Goal: Task Accomplishment & Management: Complete application form

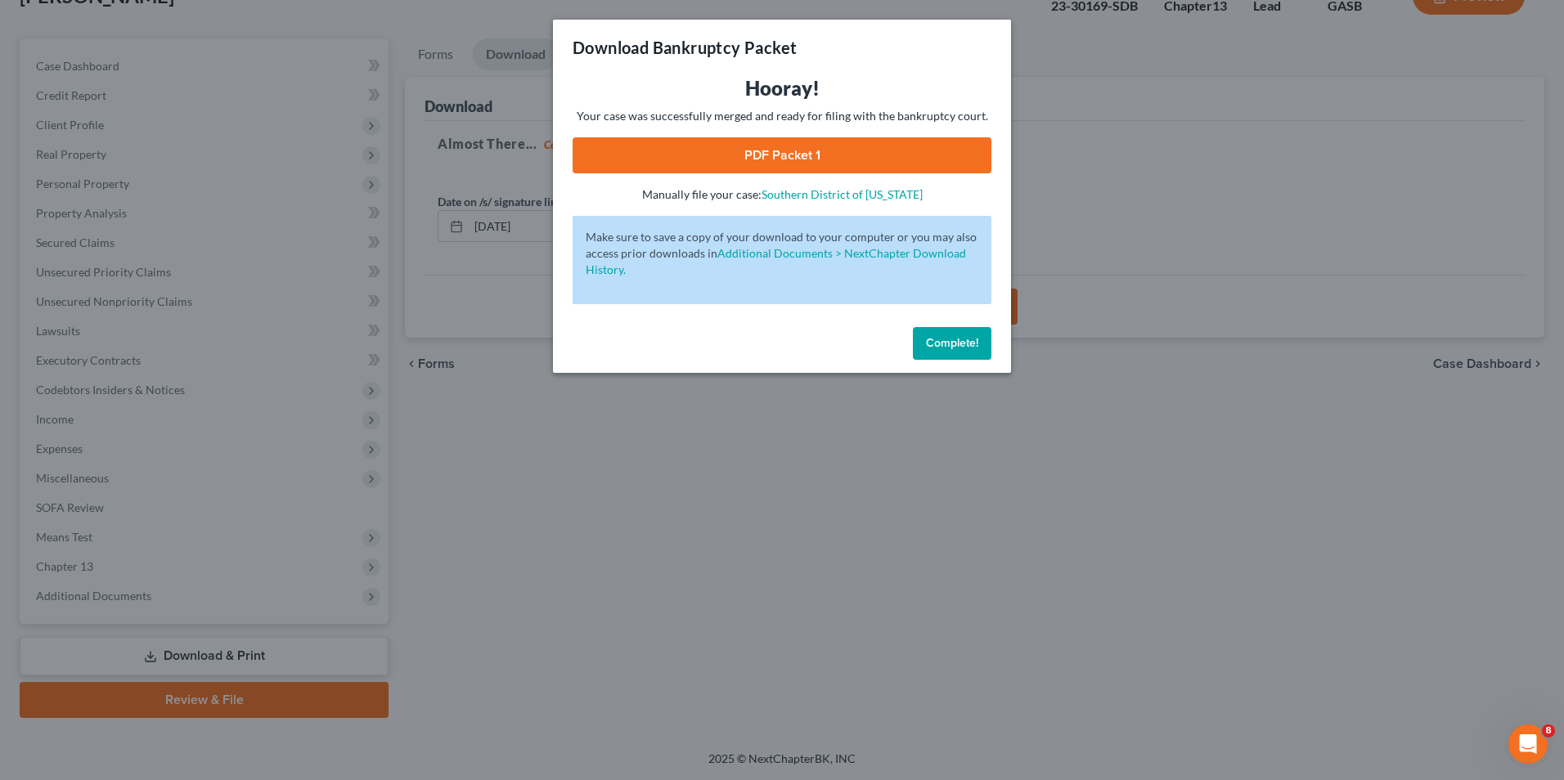
click at [962, 339] on span "Complete!" at bounding box center [952, 343] width 52 height 14
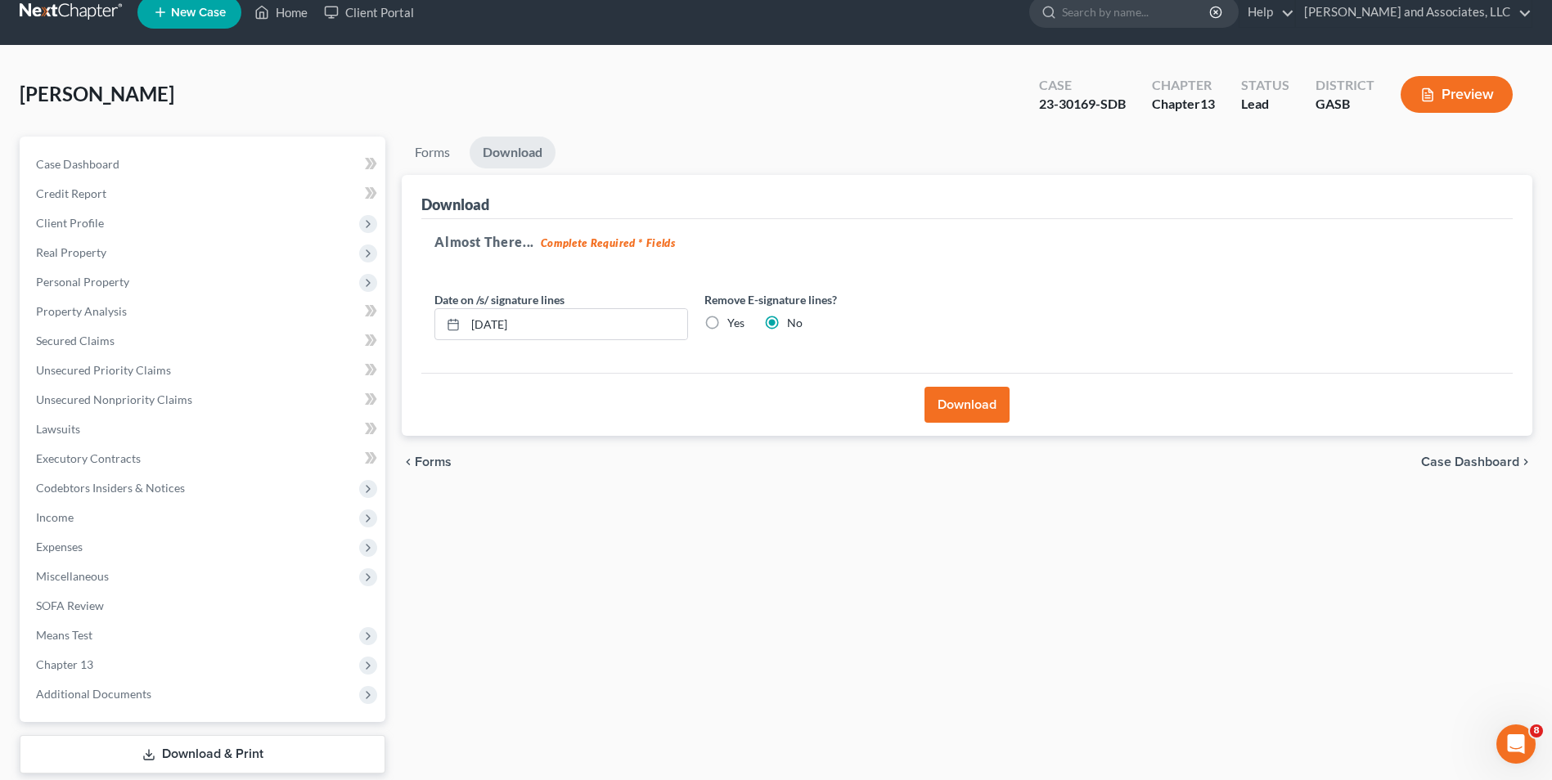
scroll to position [7, 0]
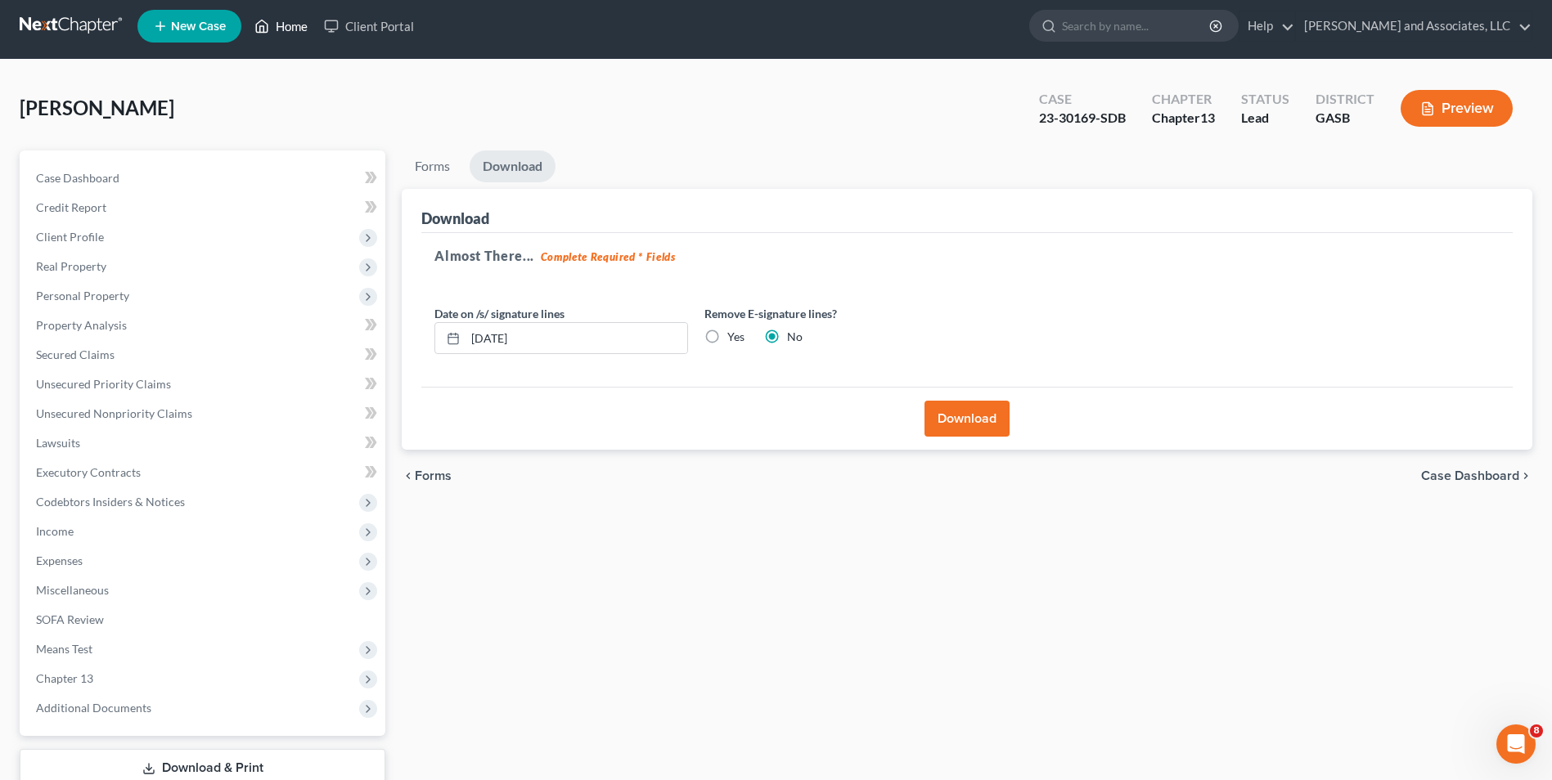
click at [272, 25] on link "Home" at bounding box center [281, 25] width 70 height 29
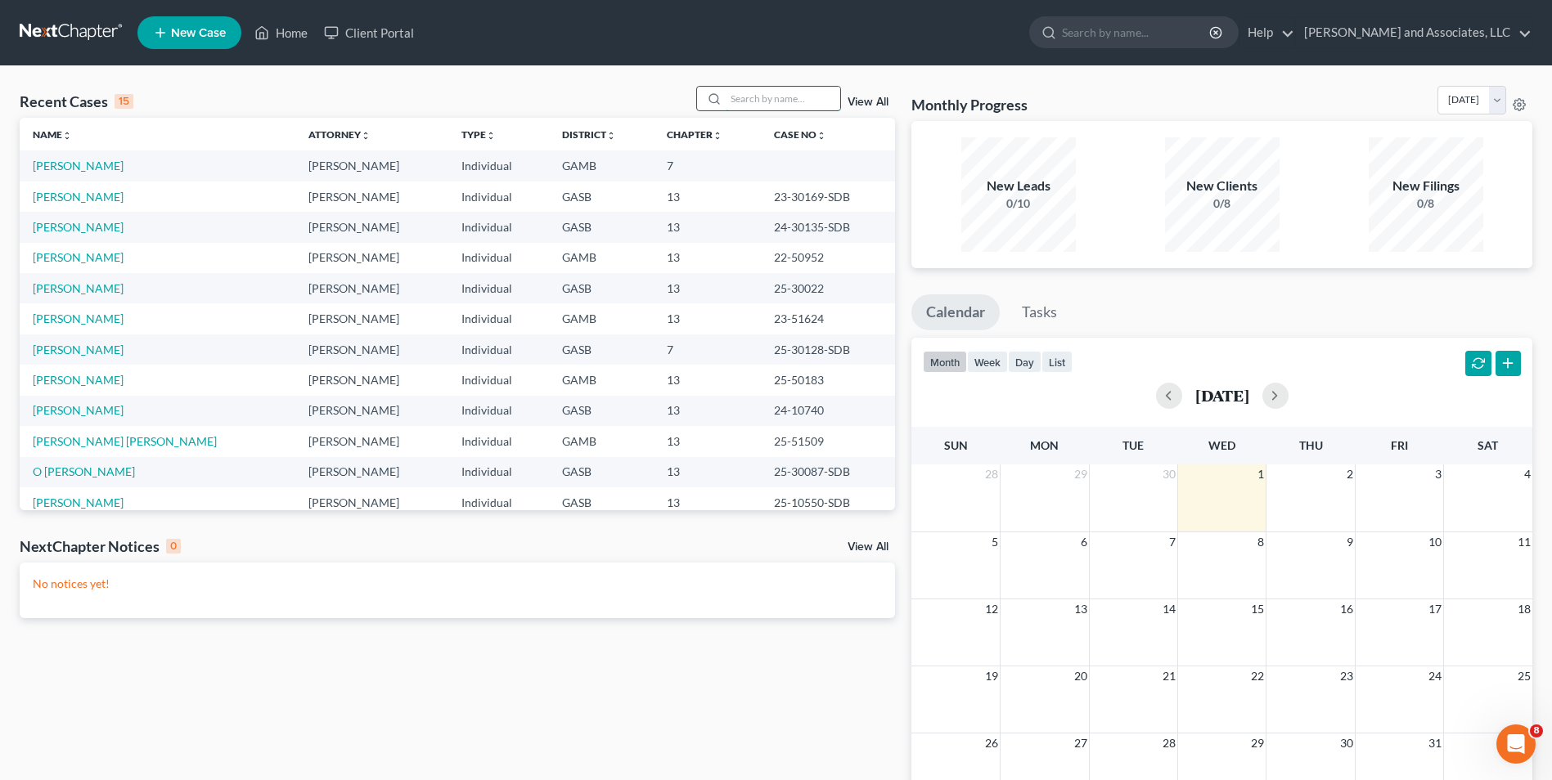
click at [749, 101] on input "search" at bounding box center [782, 99] width 115 height 24
type input "[PERSON_NAME]"
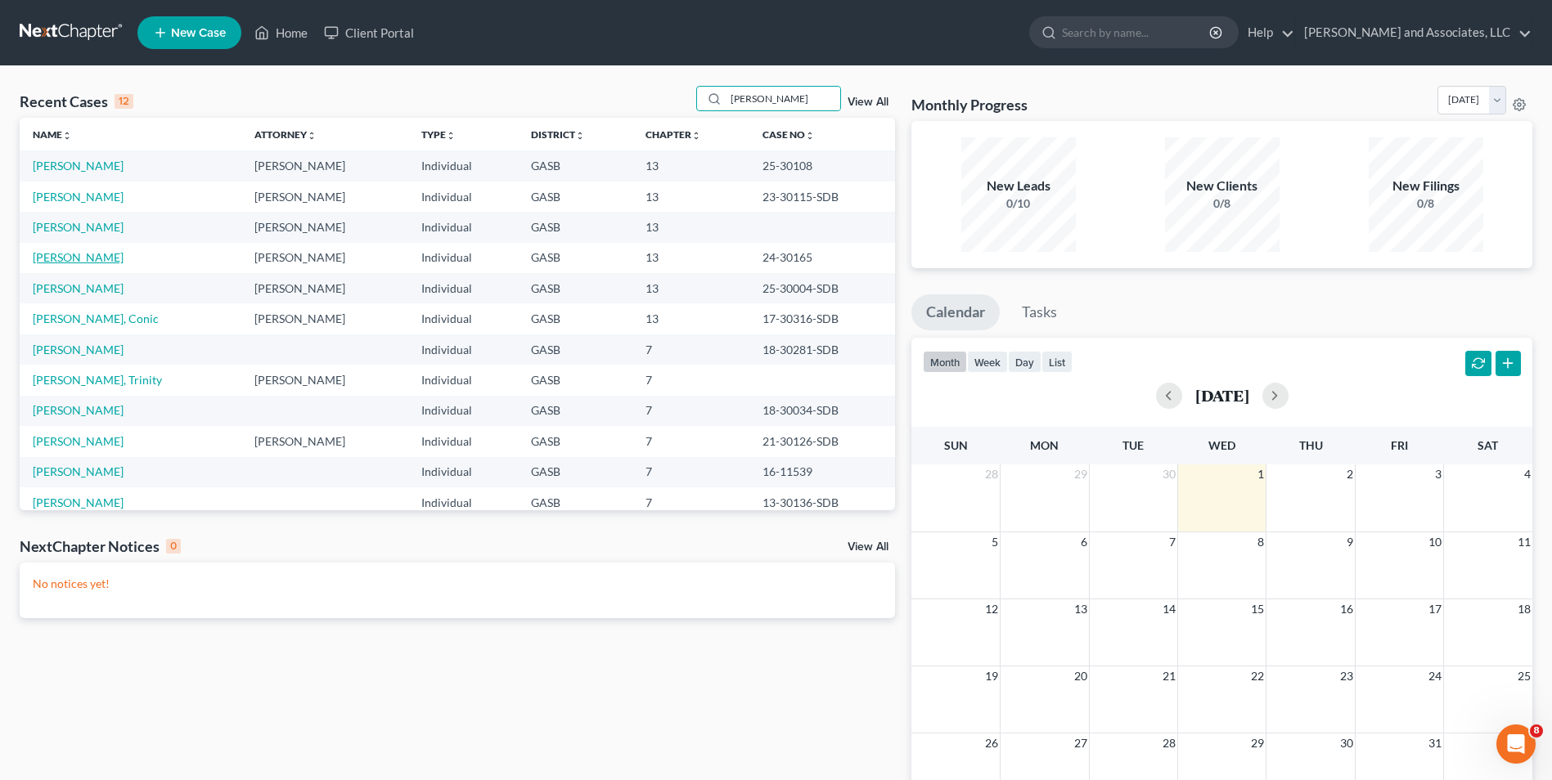
click at [72, 260] on link "[PERSON_NAME]" at bounding box center [78, 257] width 91 height 14
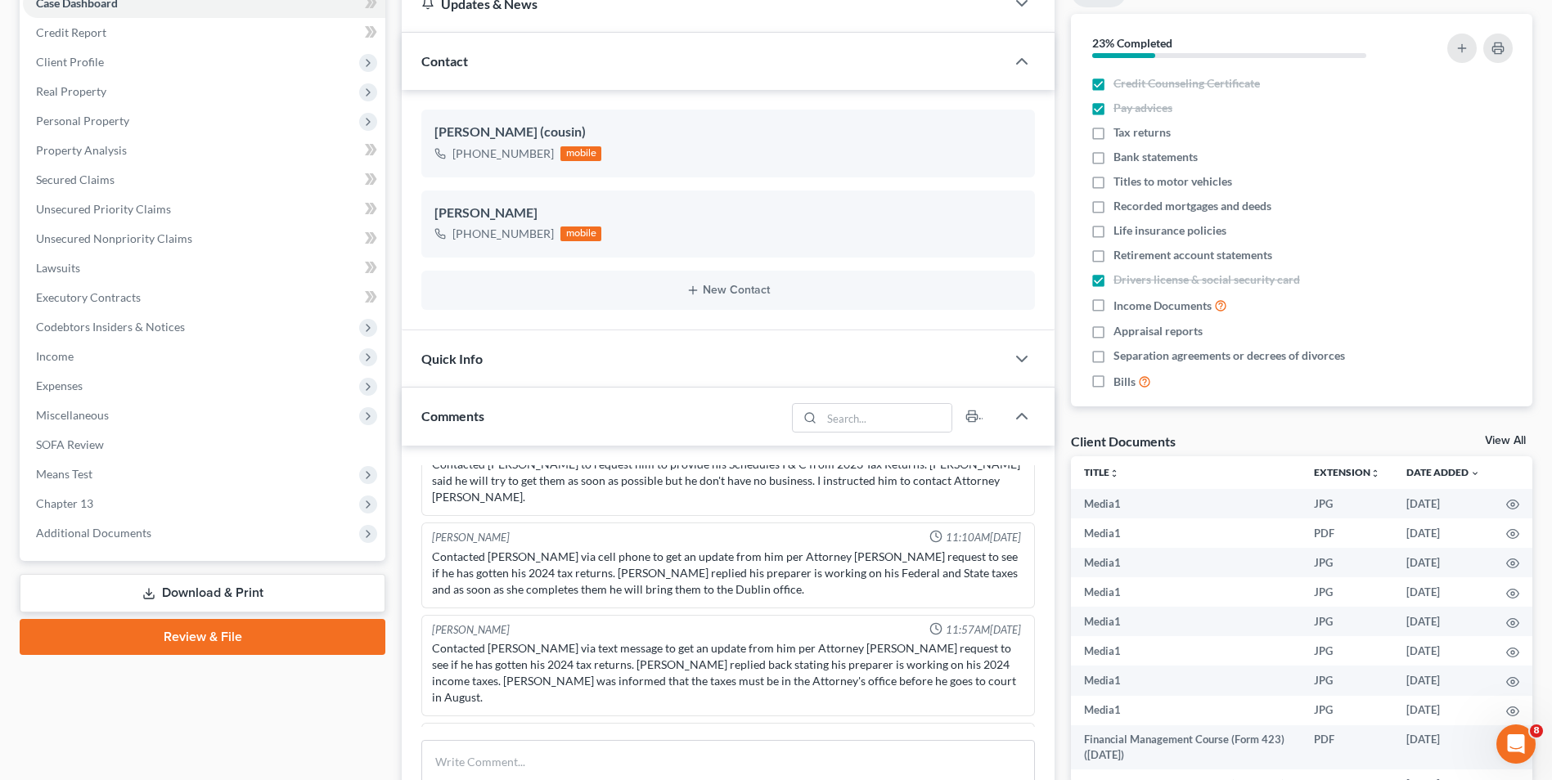
scroll to position [174, 0]
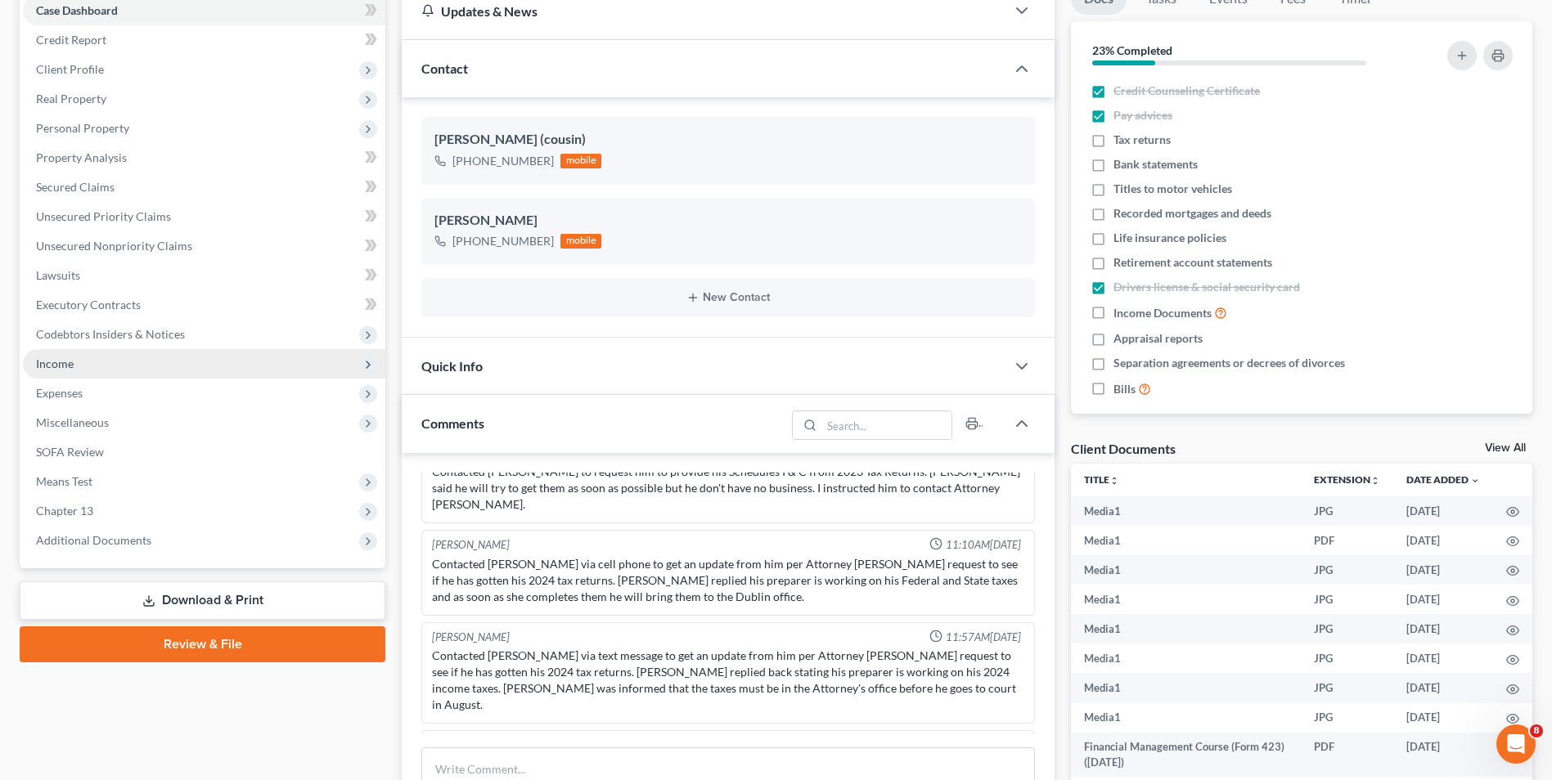
click at [66, 372] on span "Income" at bounding box center [204, 363] width 362 height 29
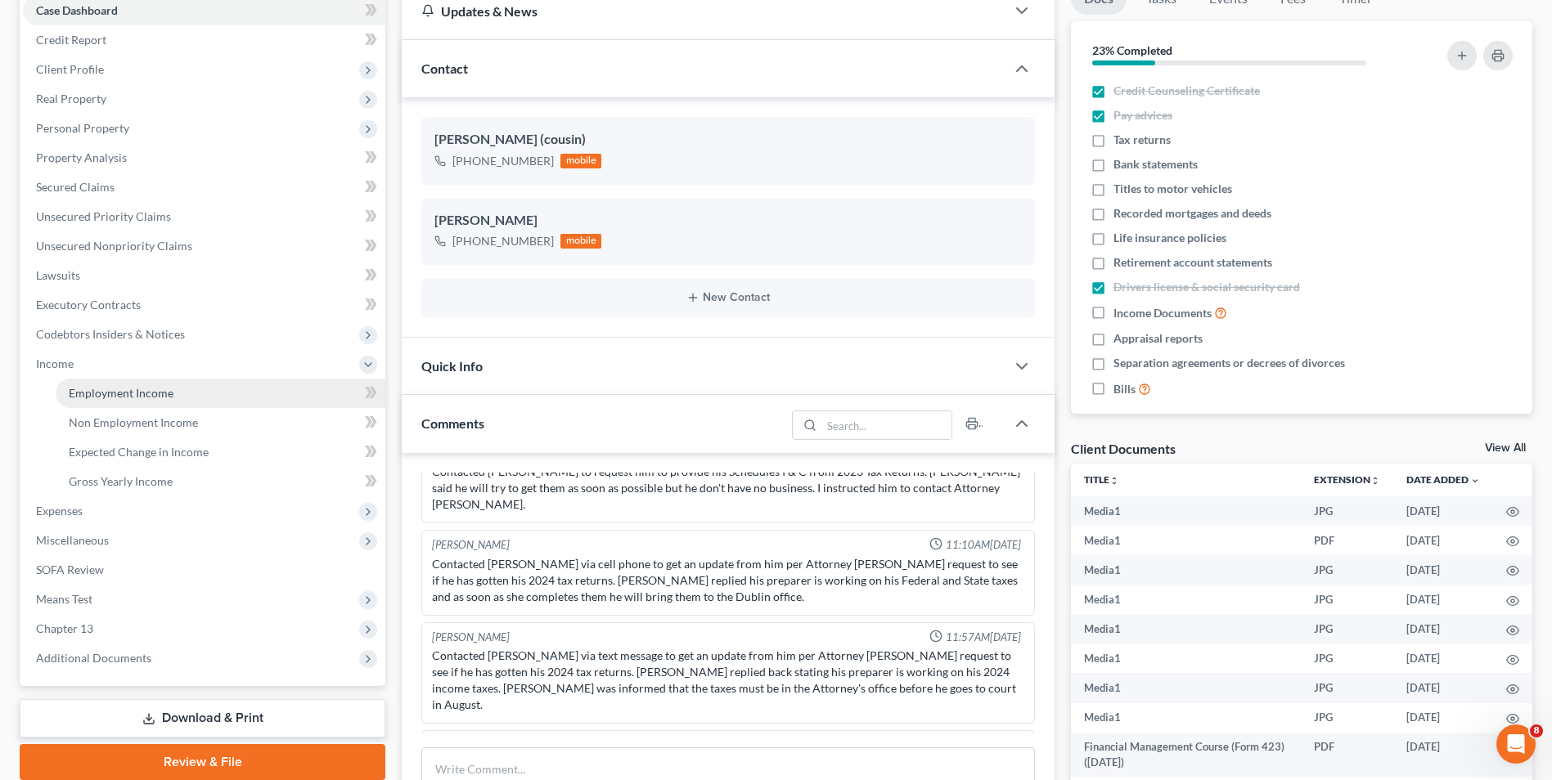
click at [160, 387] on span "Employment Income" at bounding box center [121, 393] width 105 height 14
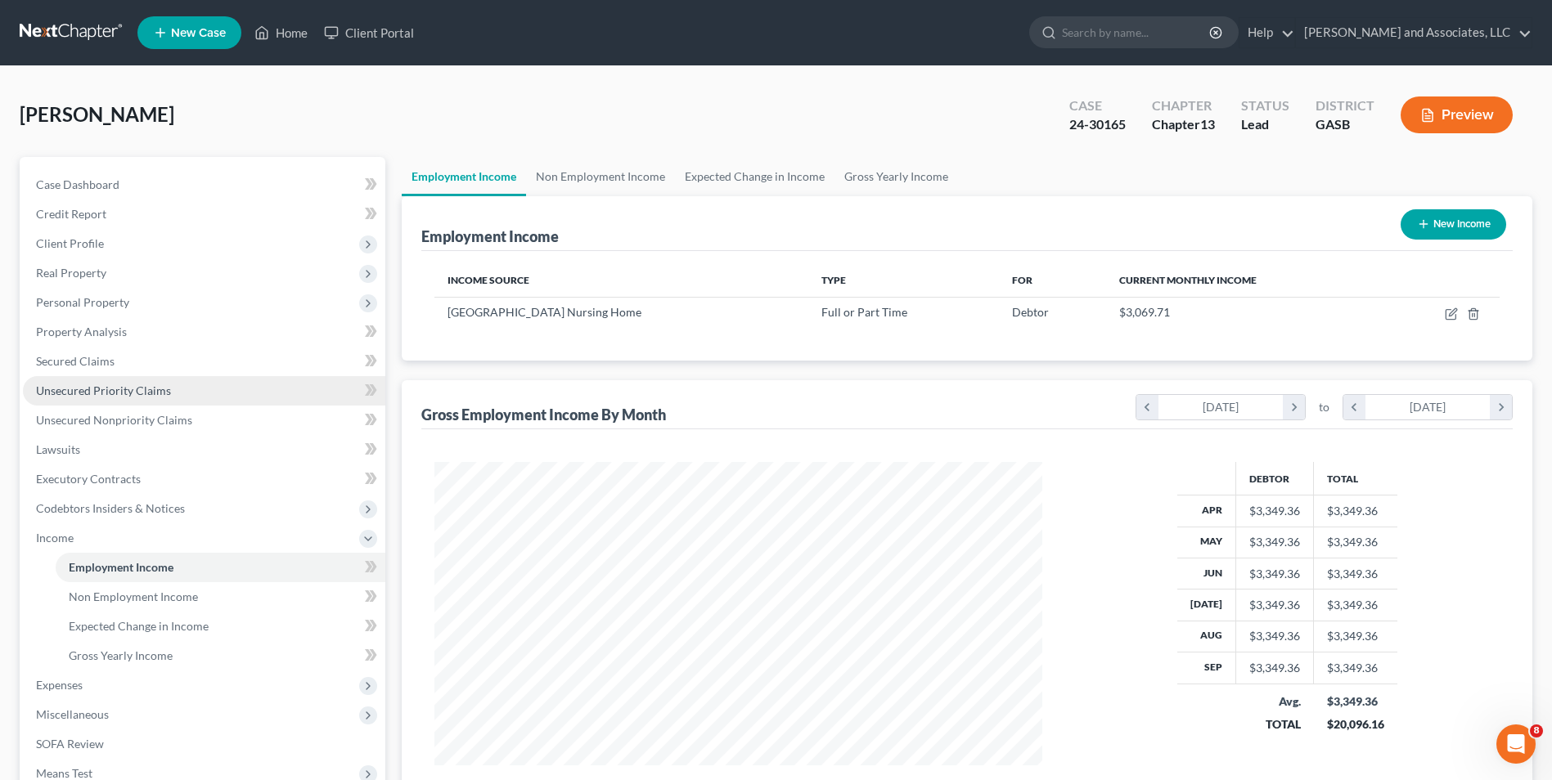
scroll to position [303, 640]
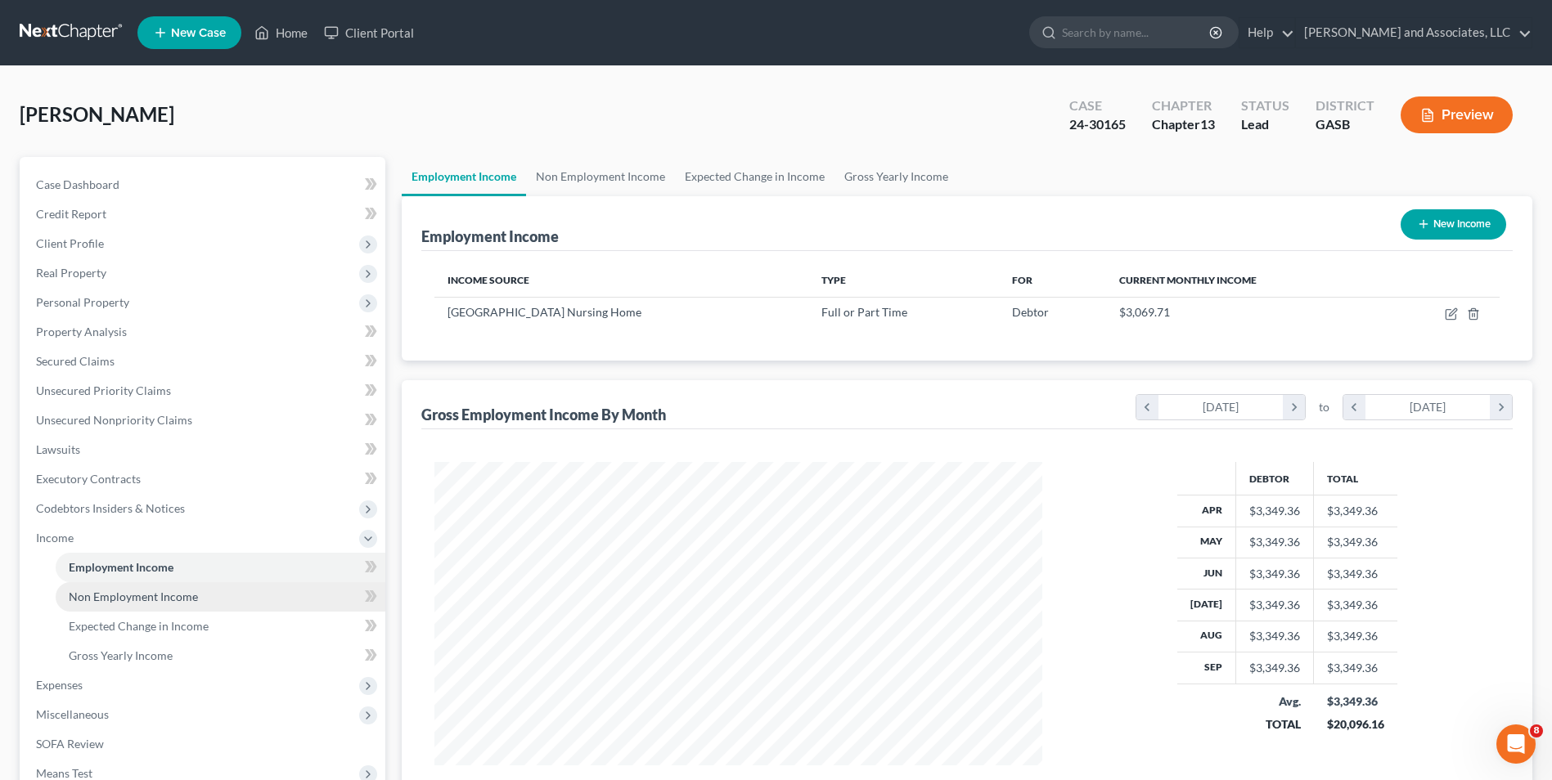
click at [97, 591] on span "Non Employment Income" at bounding box center [133, 597] width 129 height 14
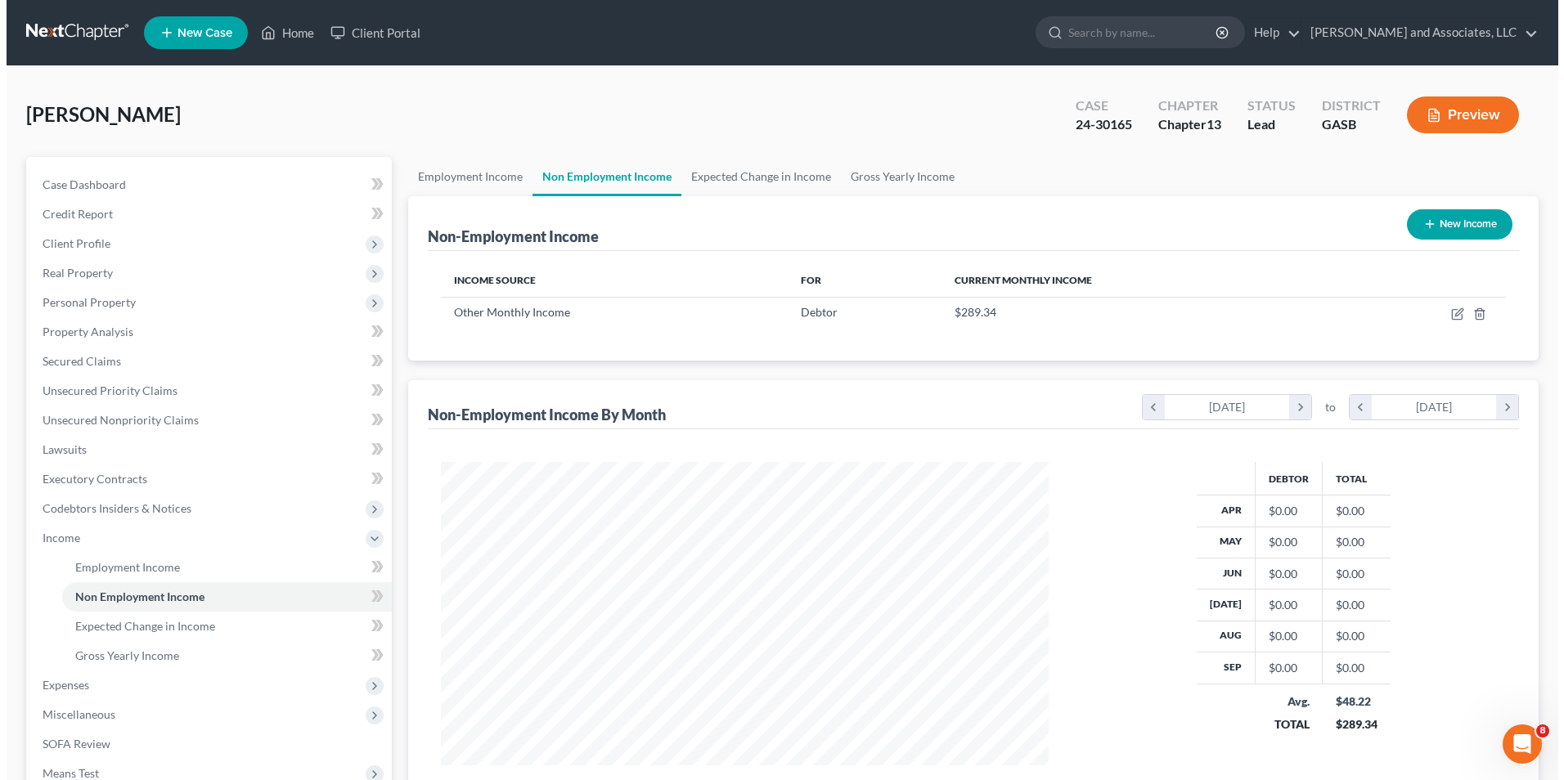
scroll to position [303, 640]
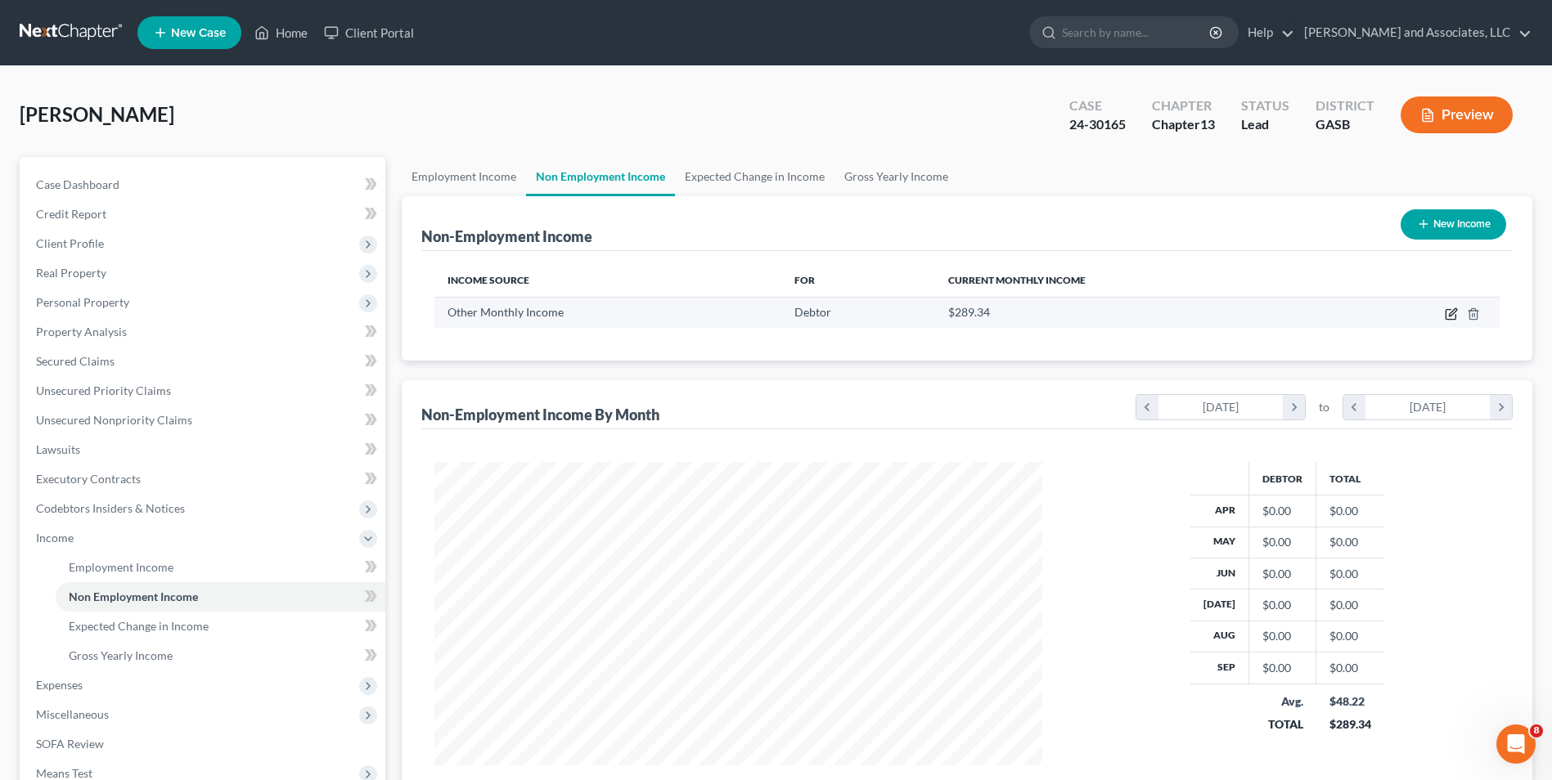
click at [1451, 317] on icon "button" at bounding box center [1450, 314] width 13 height 13
select select "13"
select select "0"
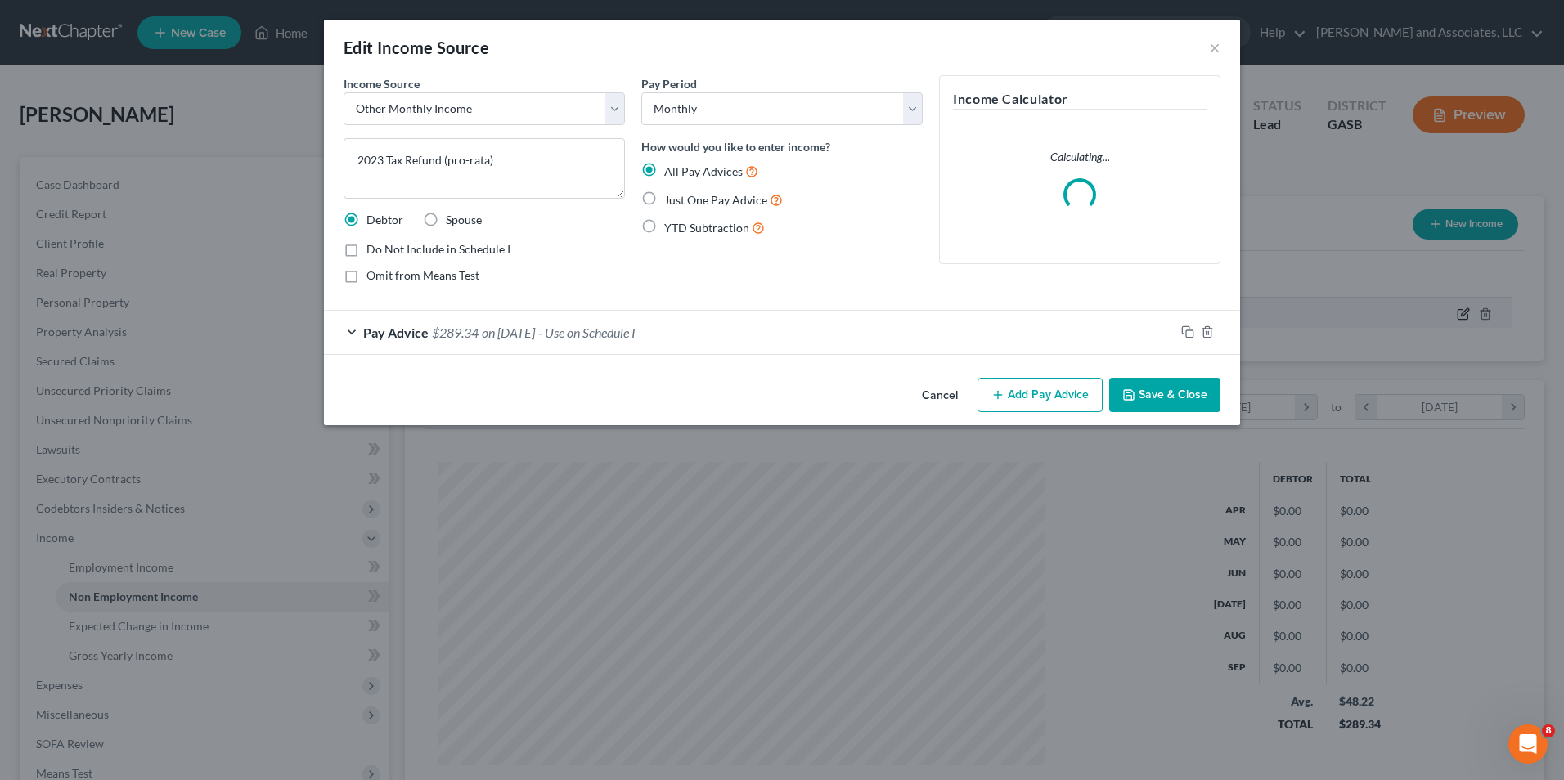
scroll to position [306, 646]
click at [383, 160] on textarea "2023 Tax Refund (pro-rata)" at bounding box center [484, 168] width 281 height 61
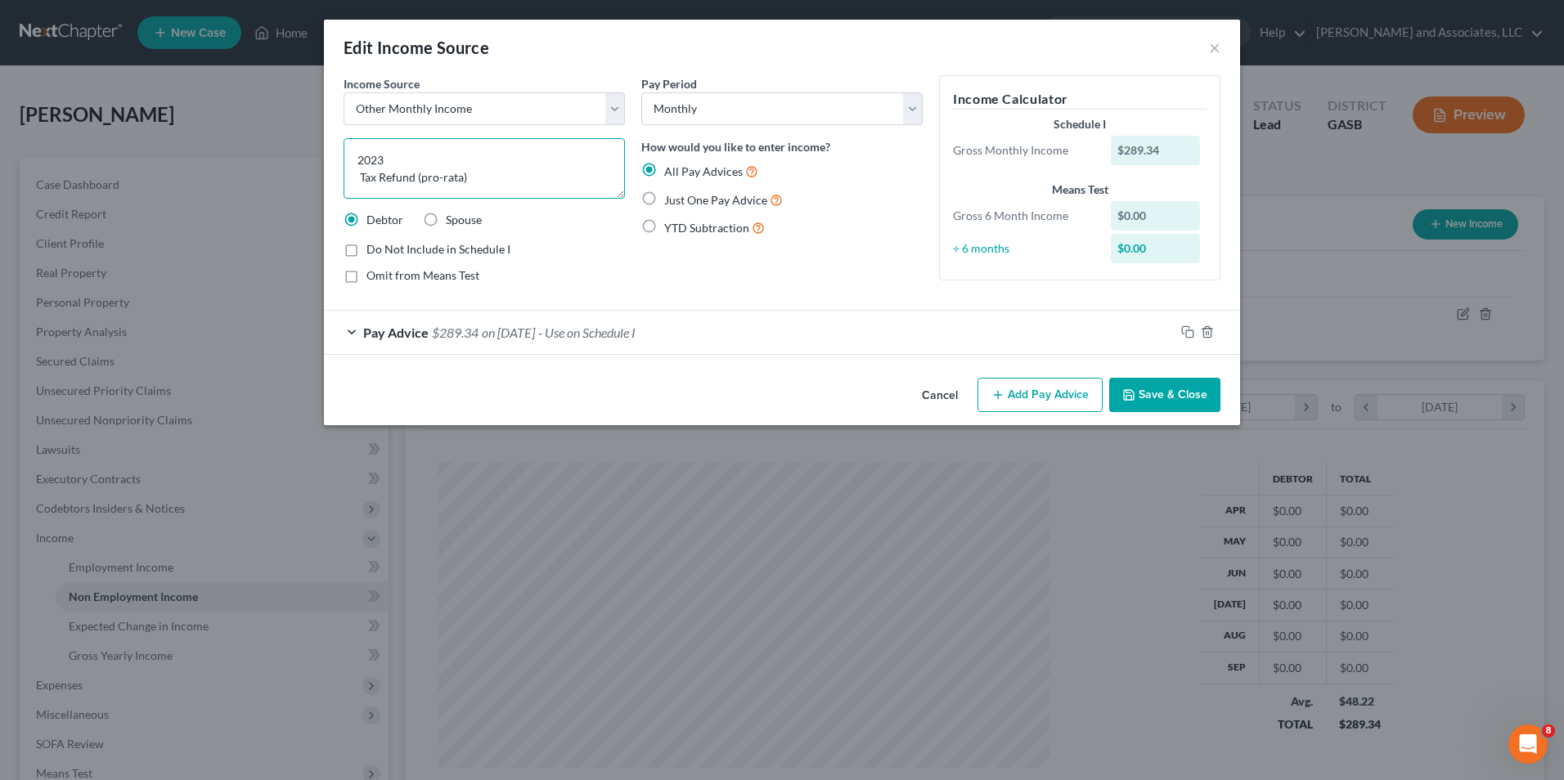
click at [354, 152] on textarea "2023 Tax Refund (pro-rata)" at bounding box center [484, 168] width 281 height 61
type textarea "2023 Tax Refund (pro-rata)"
